Goal: Task Accomplishment & Management: Use online tool/utility

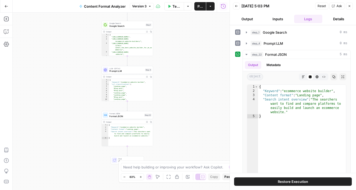
click at [348, 6] on icon "button" at bounding box center [349, 5] width 3 height 3
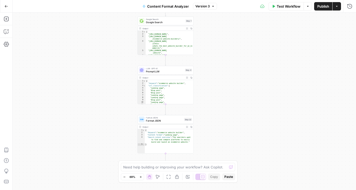
click at [232, 136] on div "Workflow Set Inputs Inputs Google Search Google Search Step 1 Output Expand Out…" at bounding box center [185, 102] width 344 height 178
click at [240, 106] on div "Workflow Set Inputs Inputs Google Search Google Search Step 1 Output Expand Out…" at bounding box center [185, 102] width 344 height 178
click at [5, 7] on icon "button" at bounding box center [6, 6] width 4 height 4
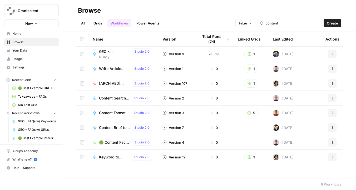
click at [105, 52] on span "GEO - Takeaways for Published Content" at bounding box center [114, 51] width 31 height 5
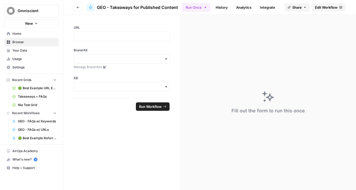
click at [75, 8] on button "Go back" at bounding box center [78, 7] width 8 height 8
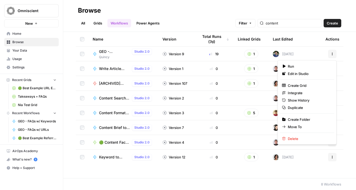
click at [334, 53] on icon "button" at bounding box center [332, 53] width 3 height 3
click at [310, 72] on span "Edit in Studio" at bounding box center [309, 73] width 42 height 5
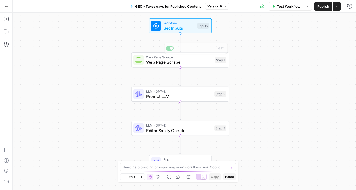
click at [183, 91] on span "LLM · GPT-4.1" at bounding box center [179, 91] width 66 height 5
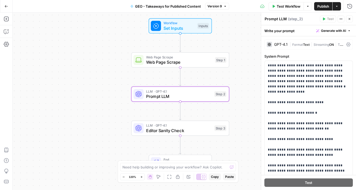
click at [351, 18] on div "Run History E" at bounding box center [338, 17] width 29 height 9
click at [349, 20] on icon "button" at bounding box center [349, 18] width 3 height 3
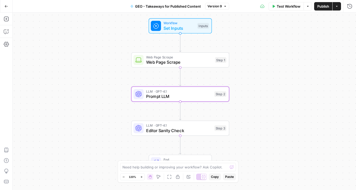
click at [2, 7] on button "Go Back" at bounding box center [6, 6] width 9 height 9
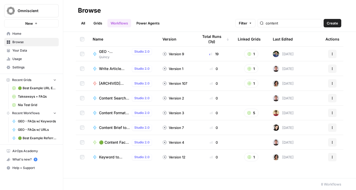
click at [329, 22] on span "Create" at bounding box center [332, 23] width 11 height 5
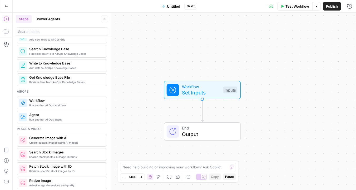
scroll to position [289, 0]
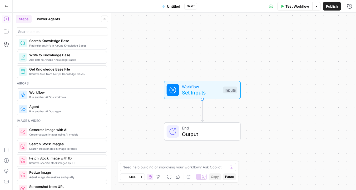
click at [61, 121] on div "Image & video" at bounding box center [62, 121] width 90 height 5
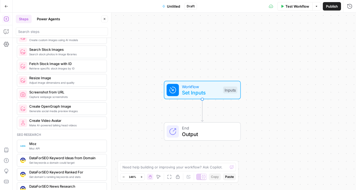
scroll to position [305, 0]
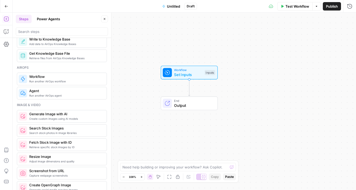
click at [184, 77] on div "Workflow Set Inputs Inputs Test Step" at bounding box center [189, 73] width 57 height 14
click at [201, 64] on span "Test Step" at bounding box center [205, 61] width 15 height 5
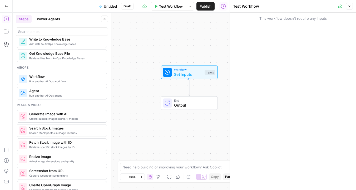
click at [201, 73] on span "Set Inputs" at bounding box center [188, 74] width 28 height 6
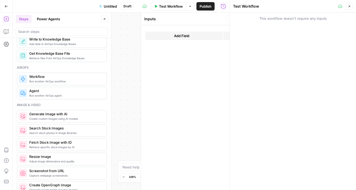
click at [201, 73] on form "Add Field Options" at bounding box center [188, 107] width 95 height 165
click at [179, 35] on span "Add Field" at bounding box center [175, 35] width 15 height 5
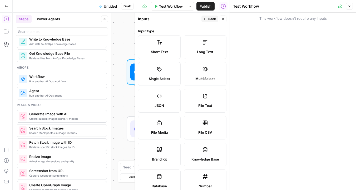
click at [179, 50] on label "Short Text" at bounding box center [159, 47] width 43 height 24
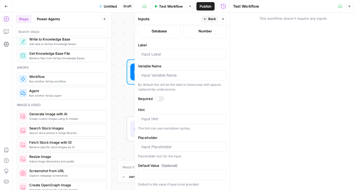
scroll to position [121, 0]
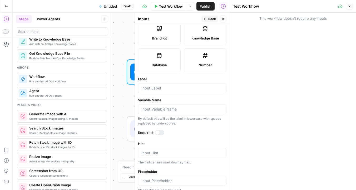
click at [175, 91] on div at bounding box center [182, 88] width 89 height 10
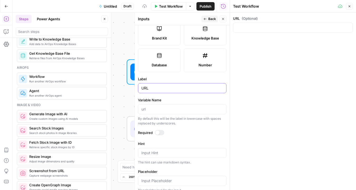
type input "URL"
click at [162, 111] on input "Variable Name" at bounding box center [183, 109] width 82 height 5
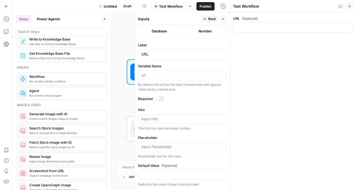
click at [160, 101] on div at bounding box center [159, 98] width 9 height 5
click at [160, 121] on textarea "Hint" at bounding box center [183, 118] width 82 height 5
click at [203, 19] on button "Back" at bounding box center [210, 19] width 17 height 7
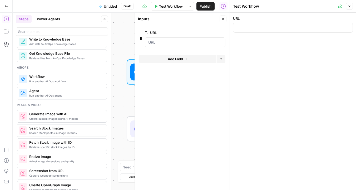
click at [223, 17] on button "Close" at bounding box center [223, 19] width 7 height 7
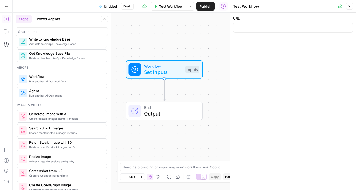
click at [350, 9] on button "Close" at bounding box center [349, 6] width 7 height 7
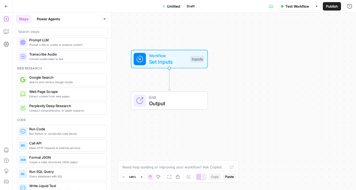
scroll to position [0, 0]
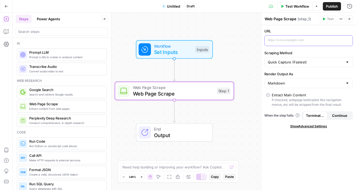
click at [287, 43] on div at bounding box center [305, 41] width 80 height 10
click at [348, 38] on div "“/” to reference Variables Menu" at bounding box center [309, 41] width 88 height 10
click at [347, 41] on icon "button" at bounding box center [348, 40] width 3 height 3
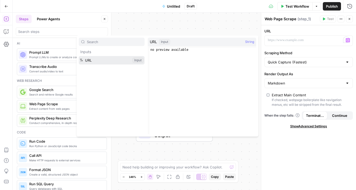
click at [112, 62] on button "Select variable URL" at bounding box center [112, 60] width 66 height 8
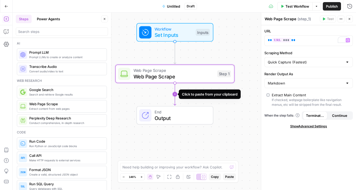
click at [176, 95] on icon "Edge from step_1 to end" at bounding box center [175, 94] width 2 height 22
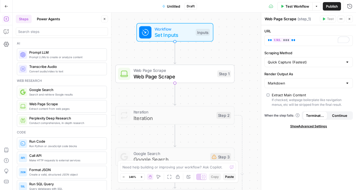
click at [186, 115] on span "Iteration" at bounding box center [174, 118] width 80 height 8
click at [192, 101] on div "Copy step Delete step Add Note Test" at bounding box center [193, 101] width 77 height 14
click at [188, 101] on icon "button" at bounding box center [187, 101] width 6 height 6
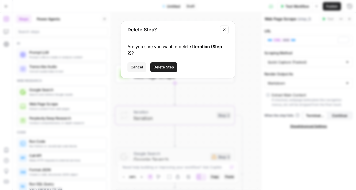
click at [170, 65] on span "Delete Step" at bounding box center [164, 67] width 21 height 5
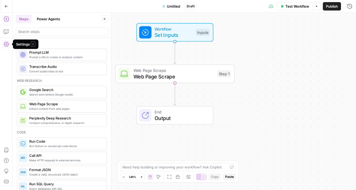
click at [8, 43] on icon "button" at bounding box center [6, 44] width 5 height 5
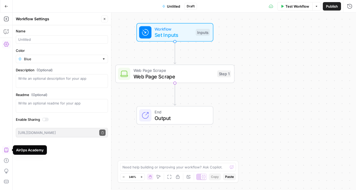
click at [7, 150] on icon "button" at bounding box center [6, 150] width 5 height 5
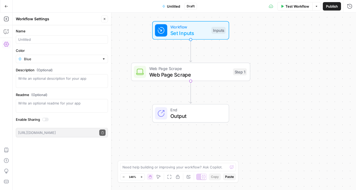
click at [106, 21] on button "Close" at bounding box center [104, 19] width 7 height 7
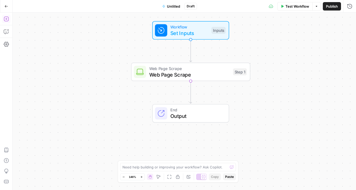
click at [7, 17] on icon "button" at bounding box center [6, 18] width 5 height 5
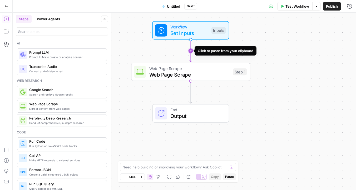
click at [190, 48] on icon "Edge from start to step_1" at bounding box center [191, 51] width 2 height 22
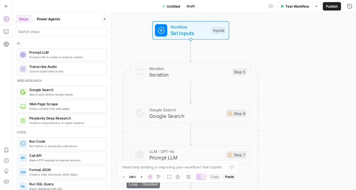
click at [174, 68] on span "Iteration" at bounding box center [189, 68] width 80 height 6
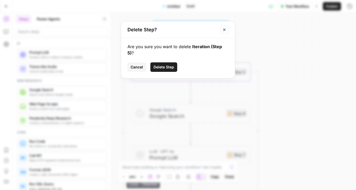
click at [166, 65] on span "Delete Step" at bounding box center [164, 67] width 21 height 5
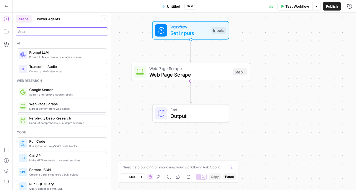
click at [60, 32] on input "search" at bounding box center [61, 31] width 87 height 5
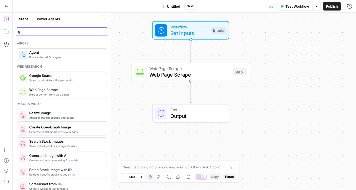
type input "g"
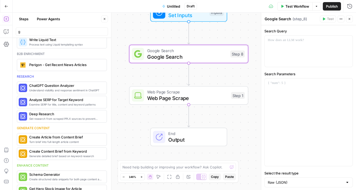
scroll to position [643, 0]
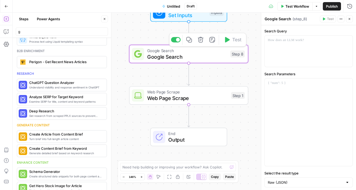
click at [168, 59] on span "Google Search" at bounding box center [187, 57] width 80 height 8
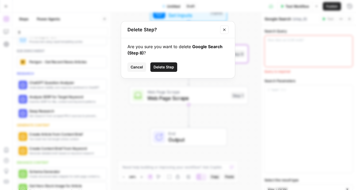
click at [163, 69] on span "Delete Step" at bounding box center [164, 67] width 21 height 5
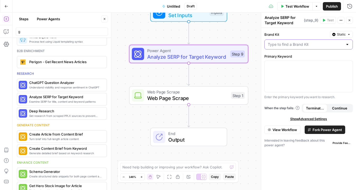
click at [286, 45] on input "Brand Kit" at bounding box center [305, 44] width 75 height 5
click at [291, 33] on label "Brand Kit" at bounding box center [297, 34] width 64 height 5
click at [291, 42] on input "Brand Kit" at bounding box center [305, 44] width 75 height 5
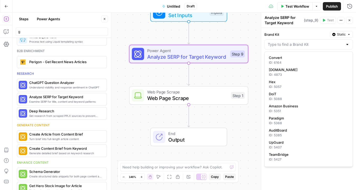
click at [291, 33] on label "Brand Kit" at bounding box center [297, 34] width 64 height 5
click at [291, 42] on input "Brand Kit" at bounding box center [305, 44] width 75 height 5
click at [291, 33] on label "Brand Kit" at bounding box center [297, 34] width 64 height 5
click at [291, 42] on input "Brand Kit" at bounding box center [305, 44] width 75 height 5
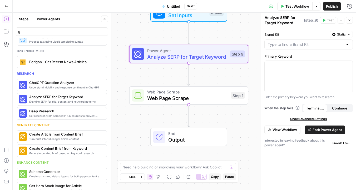
click at [291, 27] on header "Analyze SERP for Target Keyword Analyze SERP for Target Keyword ( step_9 ) Test…" at bounding box center [308, 20] width 95 height 15
click at [291, 67] on p at bounding box center [309, 65] width 82 height 5
click at [126, 87] on div "Workflow Set Inputs Inputs Power Agent Analyze SERP for Target Keyword Step 9 W…" at bounding box center [185, 102] width 344 height 178
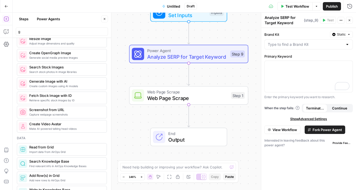
scroll to position [0, 0]
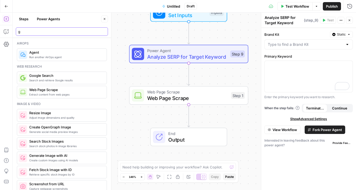
click at [47, 30] on input "g" at bounding box center [61, 31] width 87 height 5
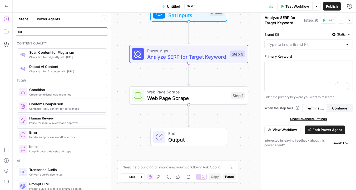
type input "c"
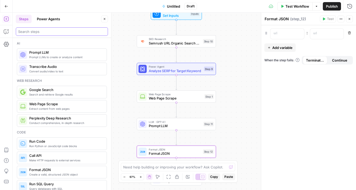
click at [40, 34] on input "search" at bounding box center [61, 31] width 87 height 5
type input "title"
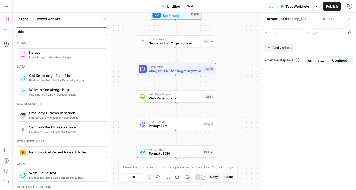
click at [105, 31] on input "title" at bounding box center [61, 31] width 87 height 5
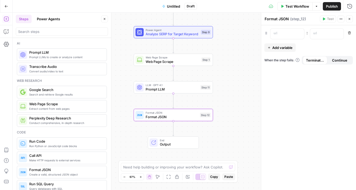
click at [168, 6] on span "Untitled" at bounding box center [173, 6] width 13 height 5
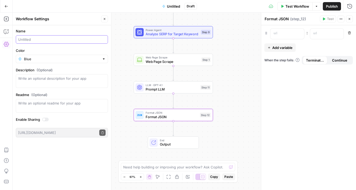
click at [55, 38] on input "Name" at bounding box center [61, 39] width 87 height 5
type input "C"
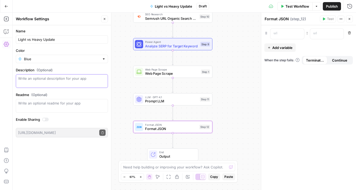
click at [61, 83] on textarea "Description (Optional)" at bounding box center [61, 81] width 87 height 11
click at [75, 39] on input "Light vs Heavy Update" at bounding box center [61, 39] width 87 height 5
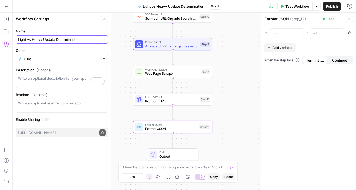
type input "Light vs Heavy Update Determination"
click at [125, 52] on div "Workflow Set Inputs Inputs SEO Research Semrush URL Organic Search Keywords Ste…" at bounding box center [185, 102] width 344 height 178
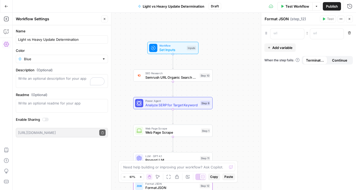
click at [165, 56] on div "Workflow Set Inputs Inputs SEO Research Semrush URL Organic Search Keywords Ste…" at bounding box center [185, 102] width 344 height 178
click at [165, 52] on span "Set Inputs" at bounding box center [171, 49] width 25 height 5
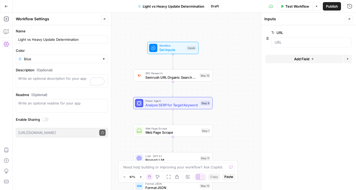
click at [295, 59] on span "Add Field" at bounding box center [301, 58] width 15 height 5
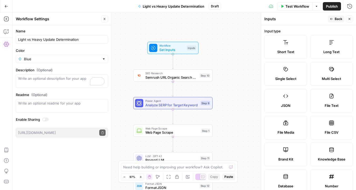
click at [294, 50] on span "Short Text" at bounding box center [285, 51] width 17 height 5
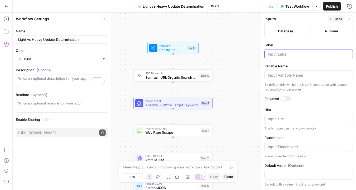
click at [291, 52] on input "Label" at bounding box center [309, 54] width 82 height 5
click at [280, 55] on input "Keywod" at bounding box center [309, 54] width 82 height 5
type input "Keyword"
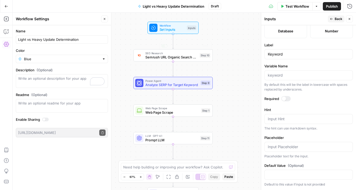
click at [125, 57] on div "Workflow Set Inputs Inputs SEO Research Semrush URL Organic Search Keywords Ste…" at bounding box center [185, 102] width 344 height 178
click at [105, 19] on icon "button" at bounding box center [105, 19] width 2 height 2
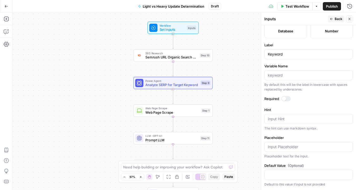
click at [104, 53] on div "Workflow Set Inputs Inputs SEO Research Semrush URL Organic Search Keywords Ste…" at bounding box center [185, 102] width 344 height 178
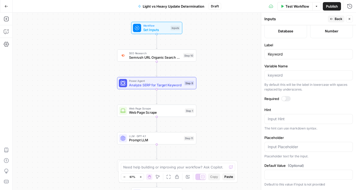
click at [221, 46] on div "Workflow Set Inputs Inputs SEO Research Semrush URL Organic Search Keywords Ste…" at bounding box center [185, 102] width 344 height 178
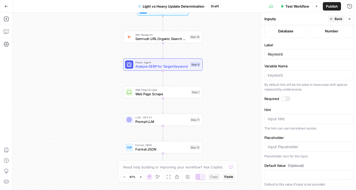
click at [197, 6] on span "Light vs Heavy Update Determination" at bounding box center [174, 6] width 62 height 5
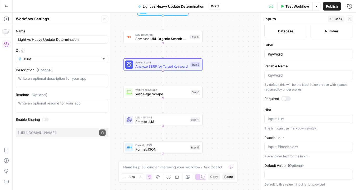
click at [85, 35] on div "Name Light vs Heavy Update Determination" at bounding box center [62, 35] width 92 height 15
click at [85, 40] on input "Light vs Heavy Update Determination" at bounding box center [61, 39] width 87 height 5
type input "Light vs Heavy Update Determination [in-progress]"
click at [71, 50] on label "Color" at bounding box center [62, 50] width 92 height 5
click at [71, 56] on input "Blue" at bounding box center [62, 58] width 76 height 5
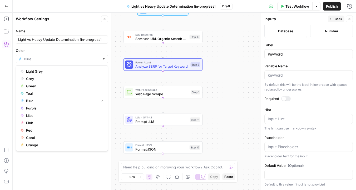
type input "Blue"
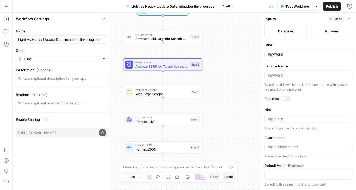
click at [102, 21] on button "Close" at bounding box center [104, 19] width 7 height 7
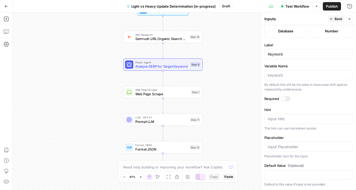
click at [102, 45] on div "Workflow Set Inputs Inputs SEO Research Semrush URL Organic Search Keywords Ste…" at bounding box center [185, 102] width 344 height 178
